Goal: Contribute content: Add original content to the website for others to see

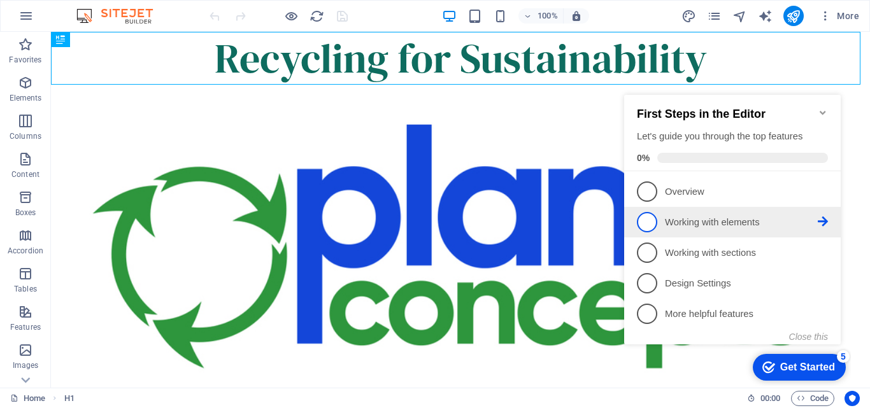
click at [745, 217] on p "Working with elements - incomplete" at bounding box center [741, 222] width 153 height 13
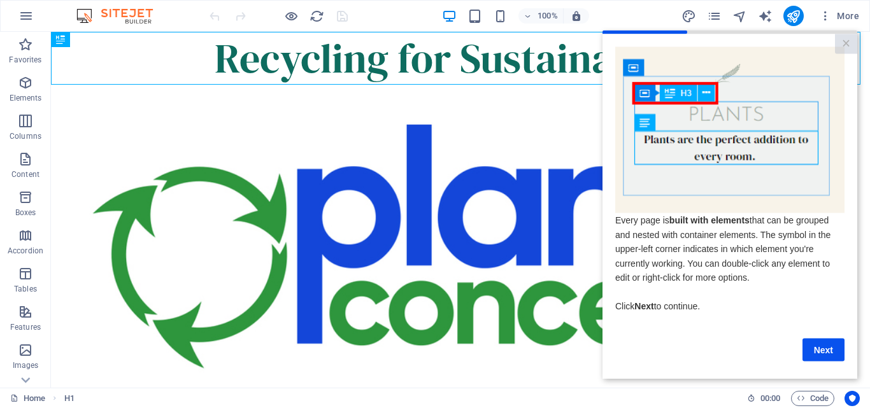
drag, startPoint x: 855, startPoint y: 75, endPoint x: 857, endPoint y: 119, distance: 44.6
click at [857, 119] on cue "Every page is built with elements that can be grouped and nested with container…" at bounding box center [730, 204] width 255 height 340
click at [828, 357] on link "Next" at bounding box center [824, 349] width 42 height 23
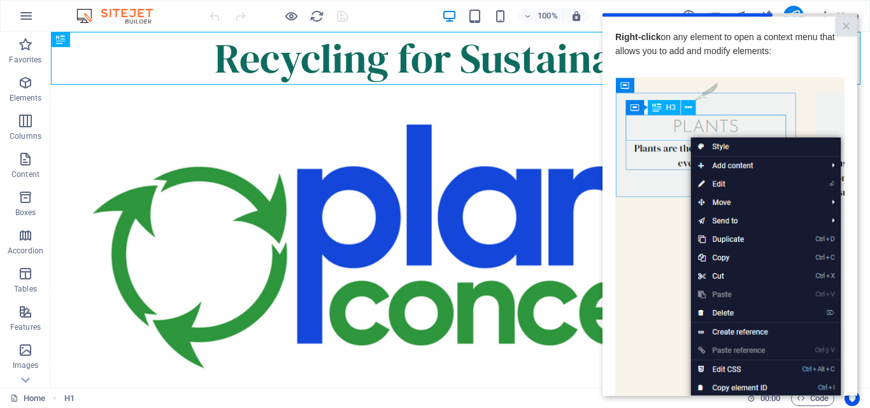
click at [724, 382] on img at bounding box center [729, 257] width 229 height 361
click at [686, 292] on img at bounding box center [729, 257] width 229 height 361
drag, startPoint x: 767, startPoint y: 240, endPoint x: 690, endPoint y: 212, distance: 82.0
click at [690, 212] on img at bounding box center [729, 257] width 229 height 361
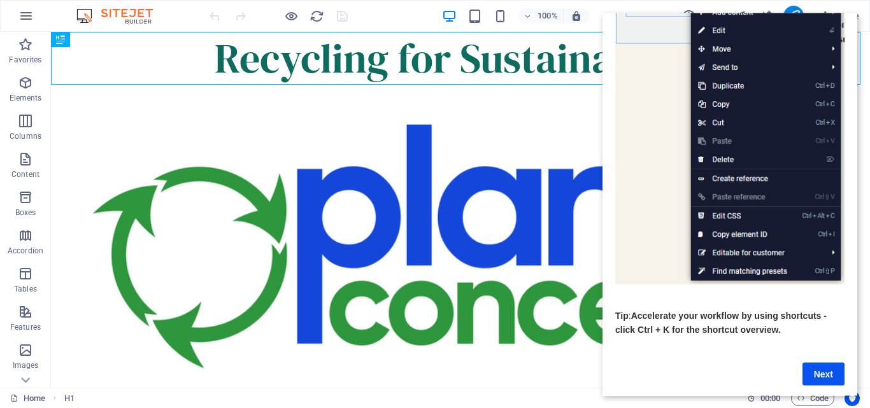
scroll to position [164, 0]
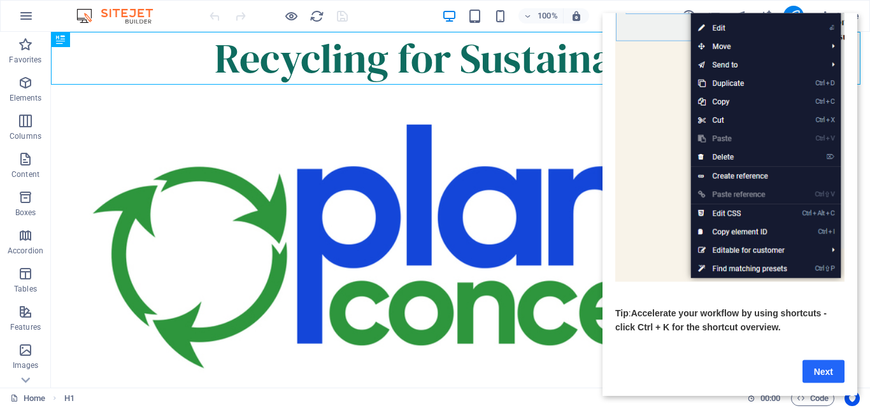
click at [814, 360] on link "Next" at bounding box center [824, 371] width 42 height 23
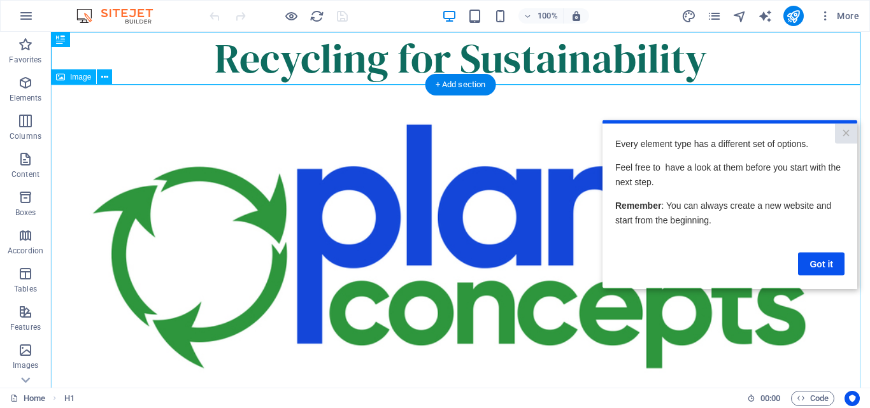
scroll to position [0, 0]
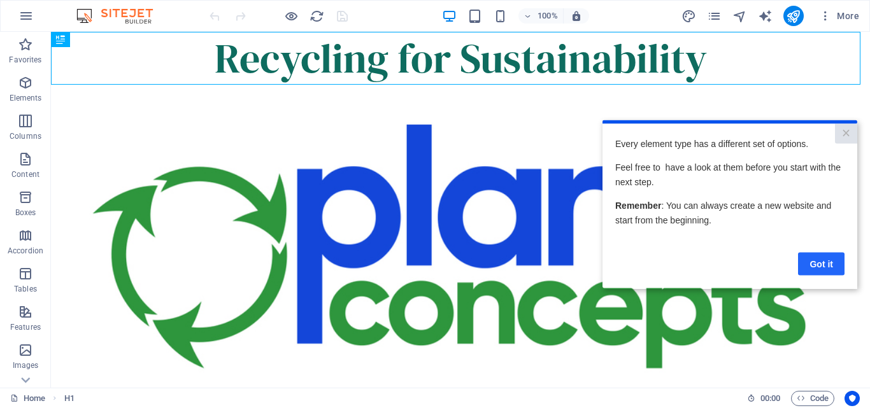
click at [827, 264] on link "Got it" at bounding box center [821, 263] width 46 height 23
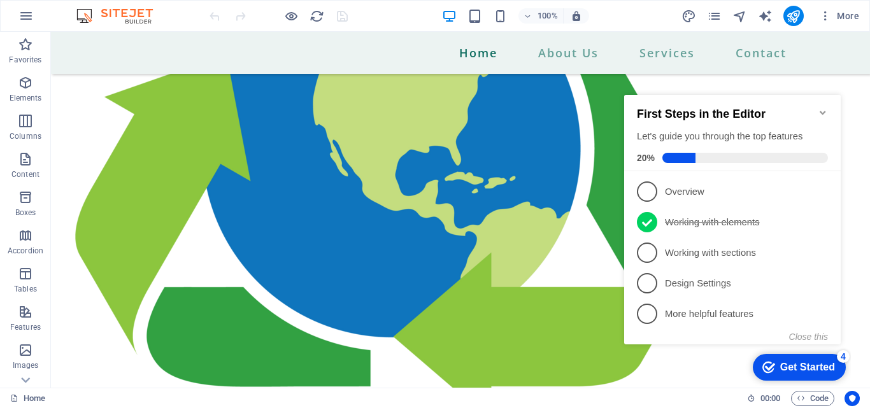
scroll to position [1721, 0]
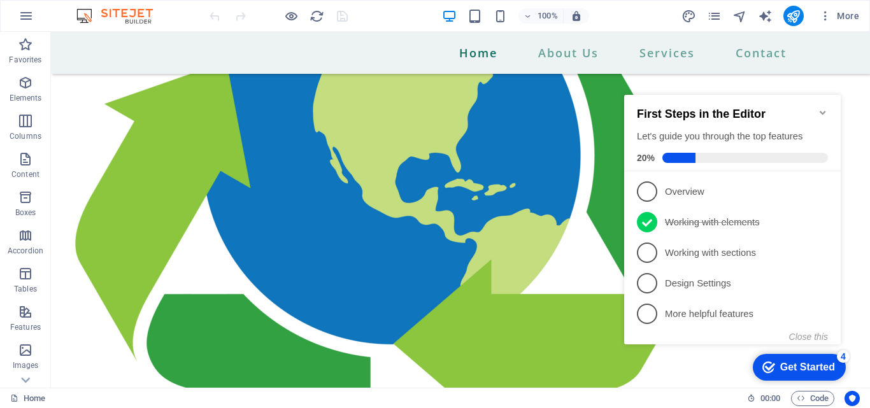
click at [827, 108] on icon "Minimize checklist" at bounding box center [823, 113] width 10 height 10
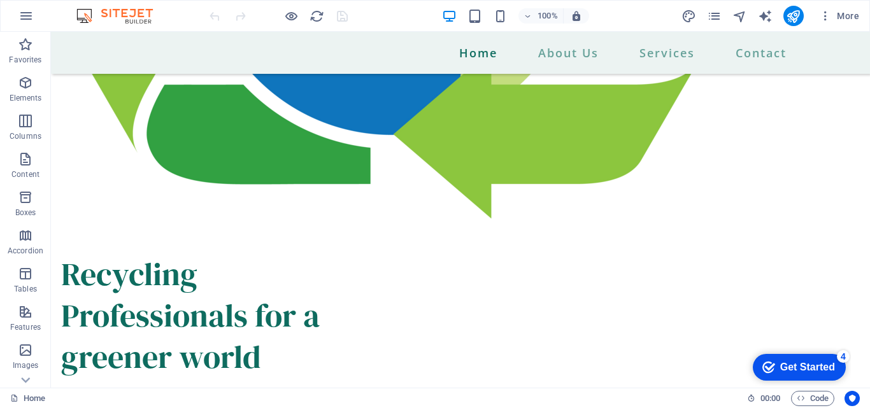
scroll to position [1945, 0]
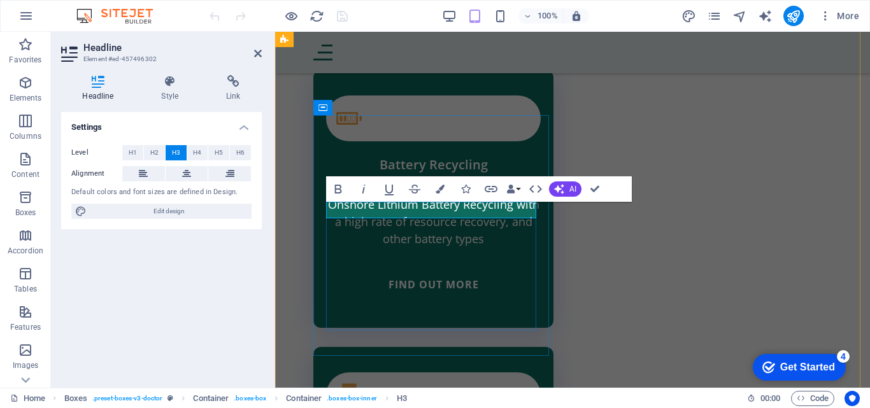
scroll to position [2154, 0]
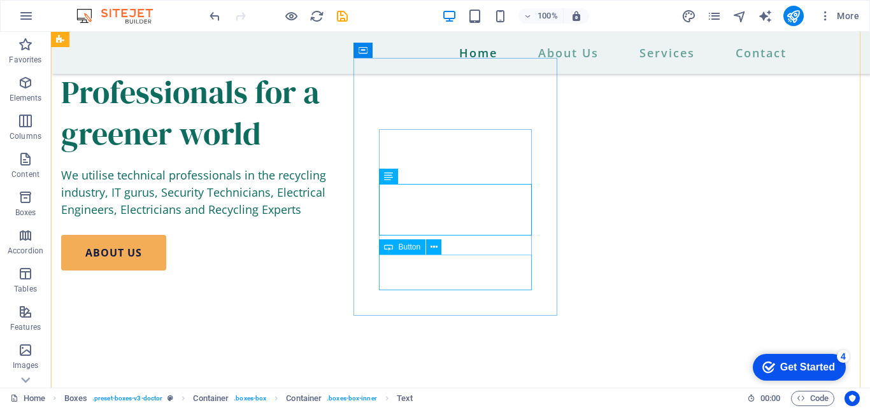
scroll to position [1987, 0]
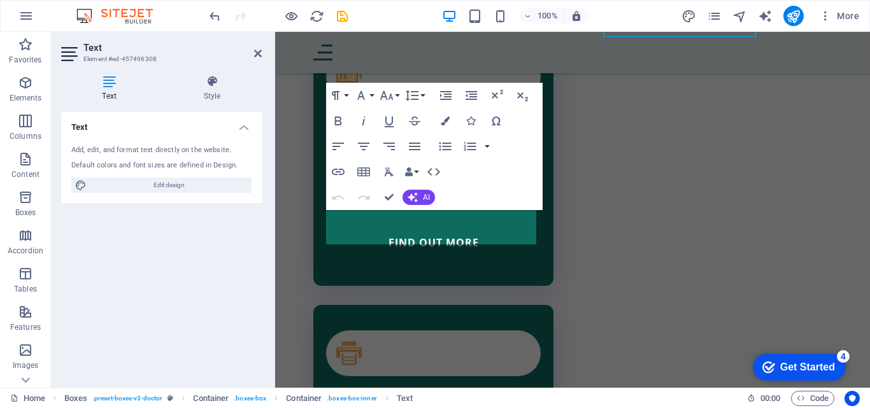
scroll to position [2185, 0]
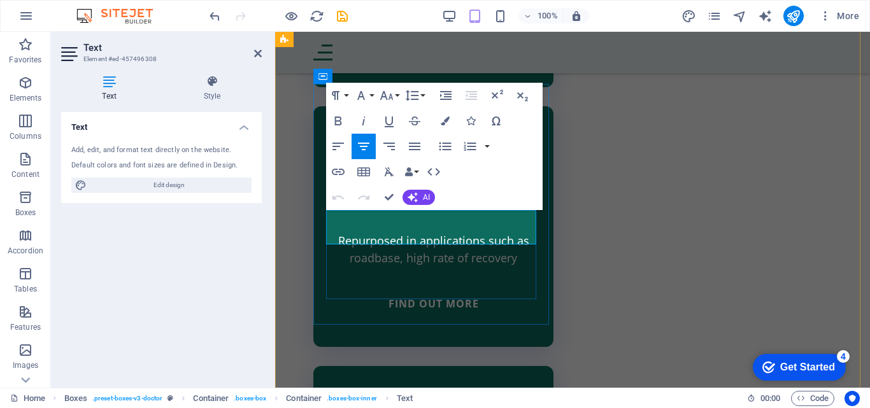
drag, startPoint x: 519, startPoint y: 219, endPoint x: 329, endPoint y: 215, distance: 190.5
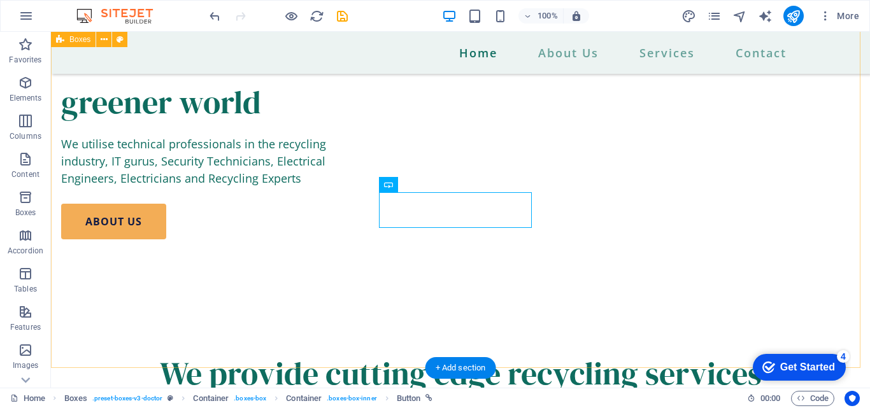
scroll to position [2049, 0]
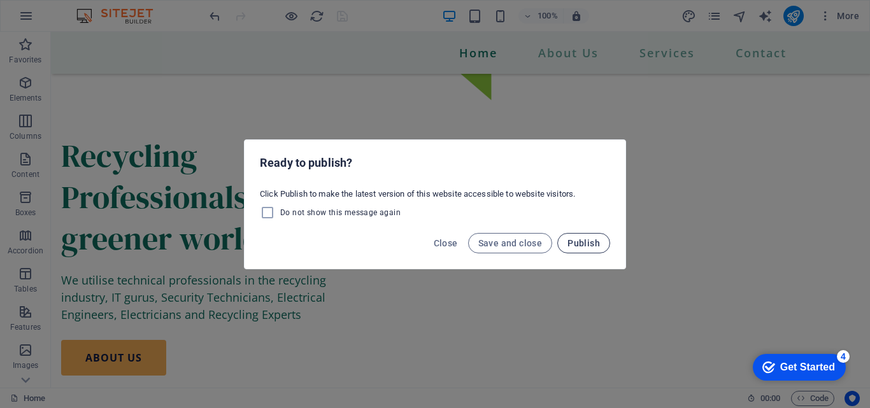
click at [568, 238] on button "Publish" at bounding box center [583, 243] width 53 height 20
